Goal: Transaction & Acquisition: Purchase product/service

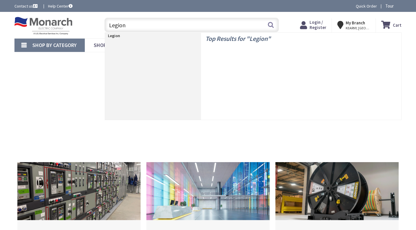
type input "Legion"
type input "[GEOGRAPHIC_DATA], [GEOGRAPHIC_DATA]"
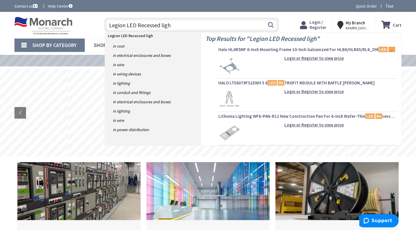
type input "Legion LED Recessed light"
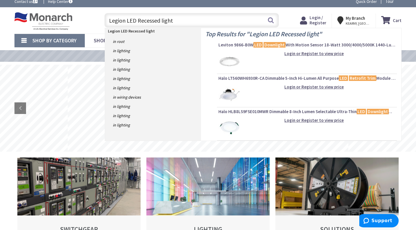
scroll to position [6, 0]
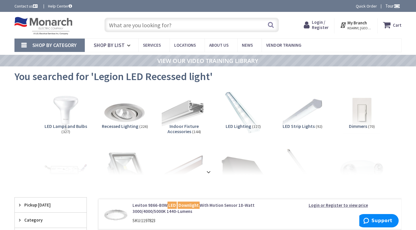
click at [168, 25] on input "text" at bounding box center [192, 25] width 175 height 14
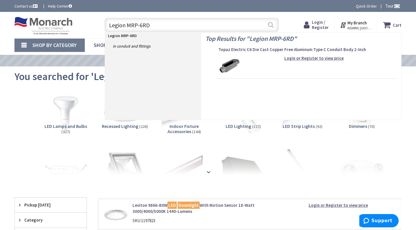
type input "Legion MRP-6RD"
click at [270, 23] on button "Search" at bounding box center [271, 24] width 8 height 13
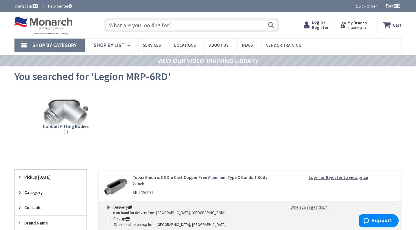
click at [44, 45] on span "Shop By Category" at bounding box center [54, 45] width 44 height 7
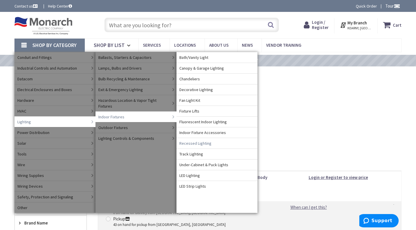
click at [202, 142] on span "Recessed Lighting" at bounding box center [196, 143] width 32 height 6
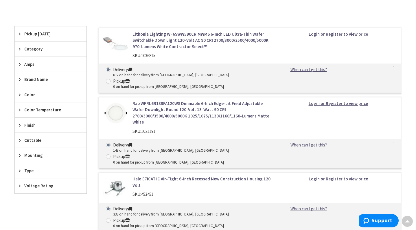
scroll to position [164, 0]
click at [343, 100] on strong "Login or Register to view price" at bounding box center [338, 103] width 59 height 6
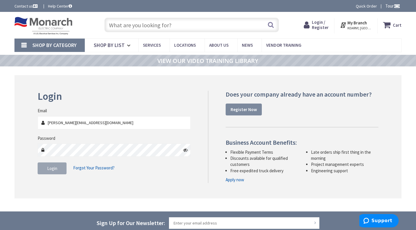
type input "[PERSON_NAME][EMAIL_ADDRESS][DOMAIN_NAME]"
click at [236, 109] on strong "Register Now" at bounding box center [244, 110] width 26 height 6
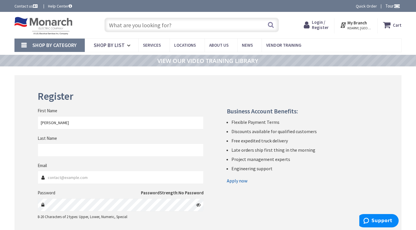
type input "[PERSON_NAME]"
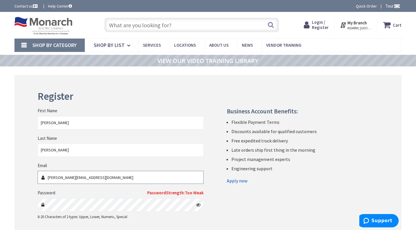
type input "[PERSON_NAME][EMAIL_ADDRESS][DOMAIN_NAME]"
click at [200, 204] on icon at bounding box center [198, 204] width 5 height 5
click at [345, 94] on h2 "Register" at bounding box center [208, 96] width 341 height 11
